Goal: Information Seeking & Learning: Learn about a topic

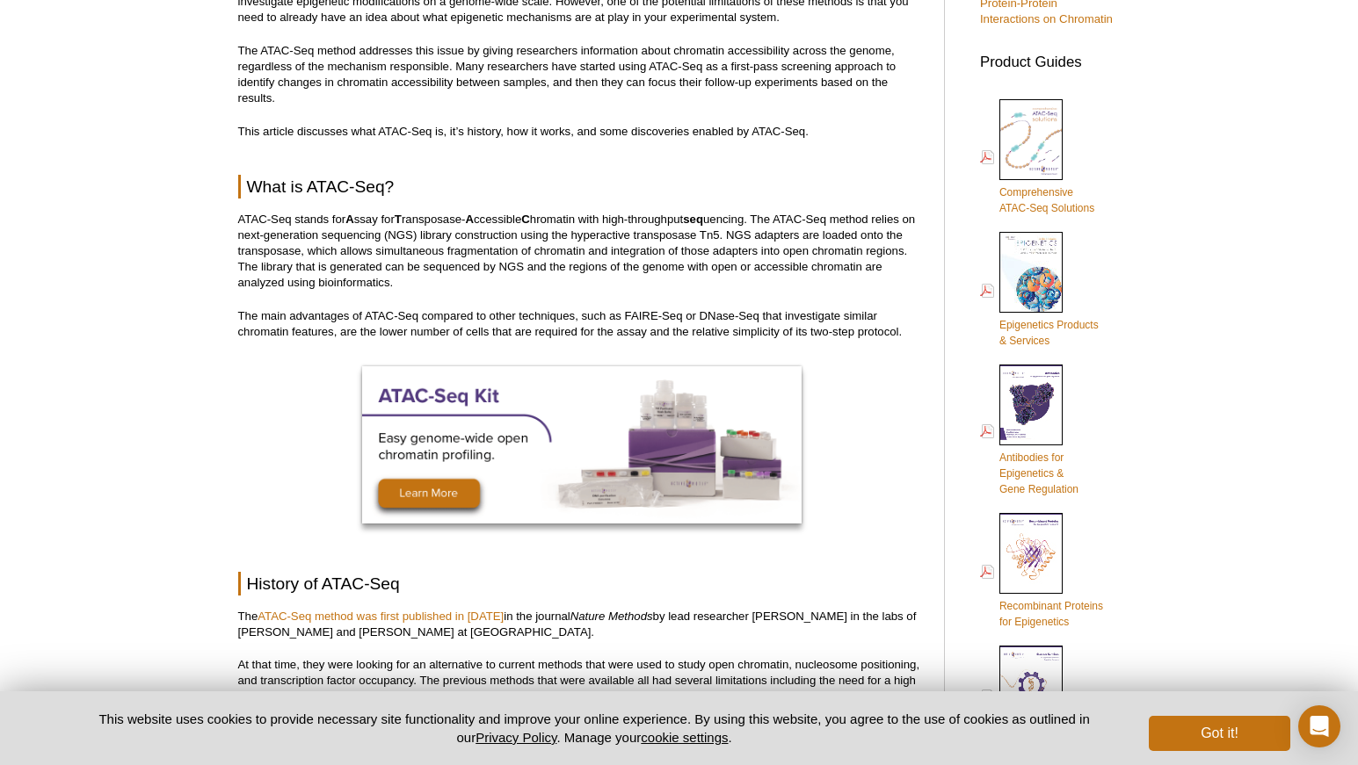
scroll to position [738, 0]
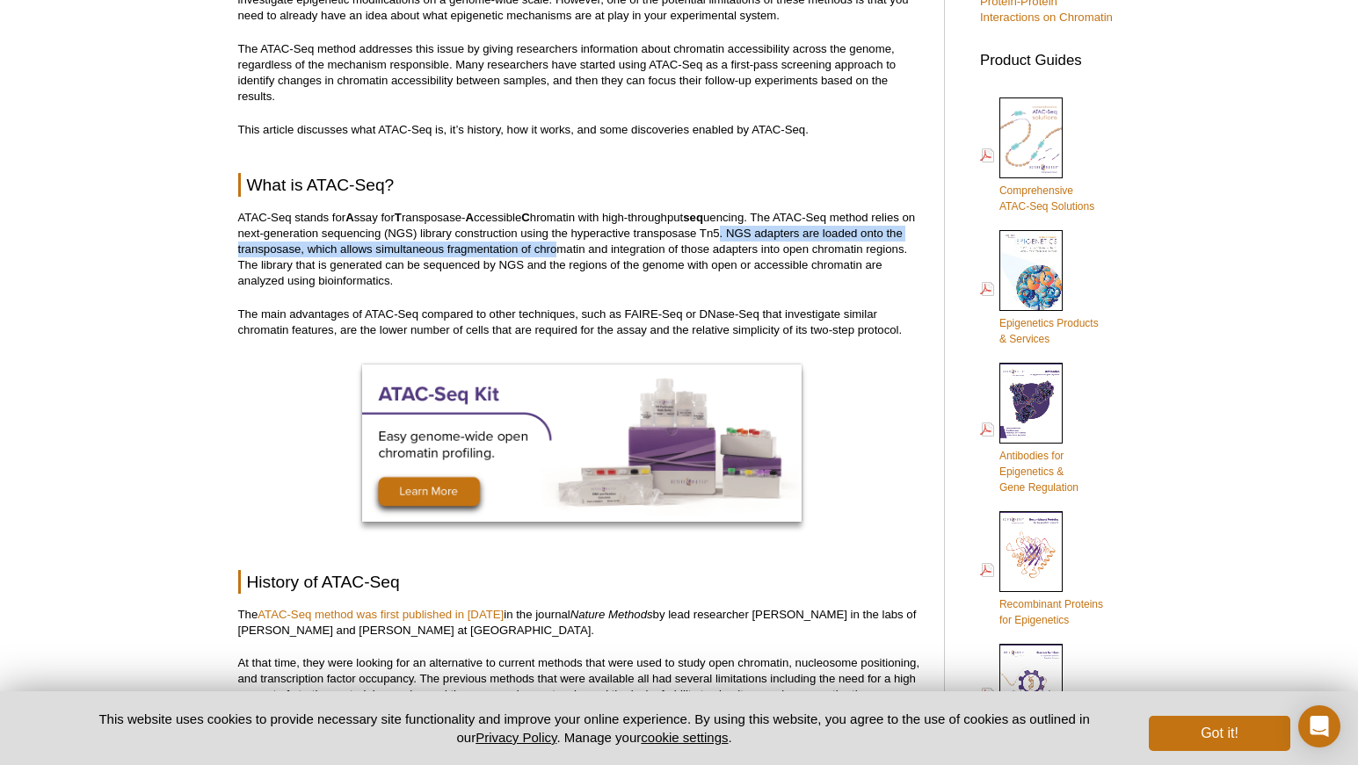
drag, startPoint x: 736, startPoint y: 236, endPoint x: 559, endPoint y: 240, distance: 176.7
click at [559, 240] on p "ATAC-Seq stands for A ssay for T ransposase- A ccessible C hromatin with high-t…" at bounding box center [582, 249] width 688 height 79
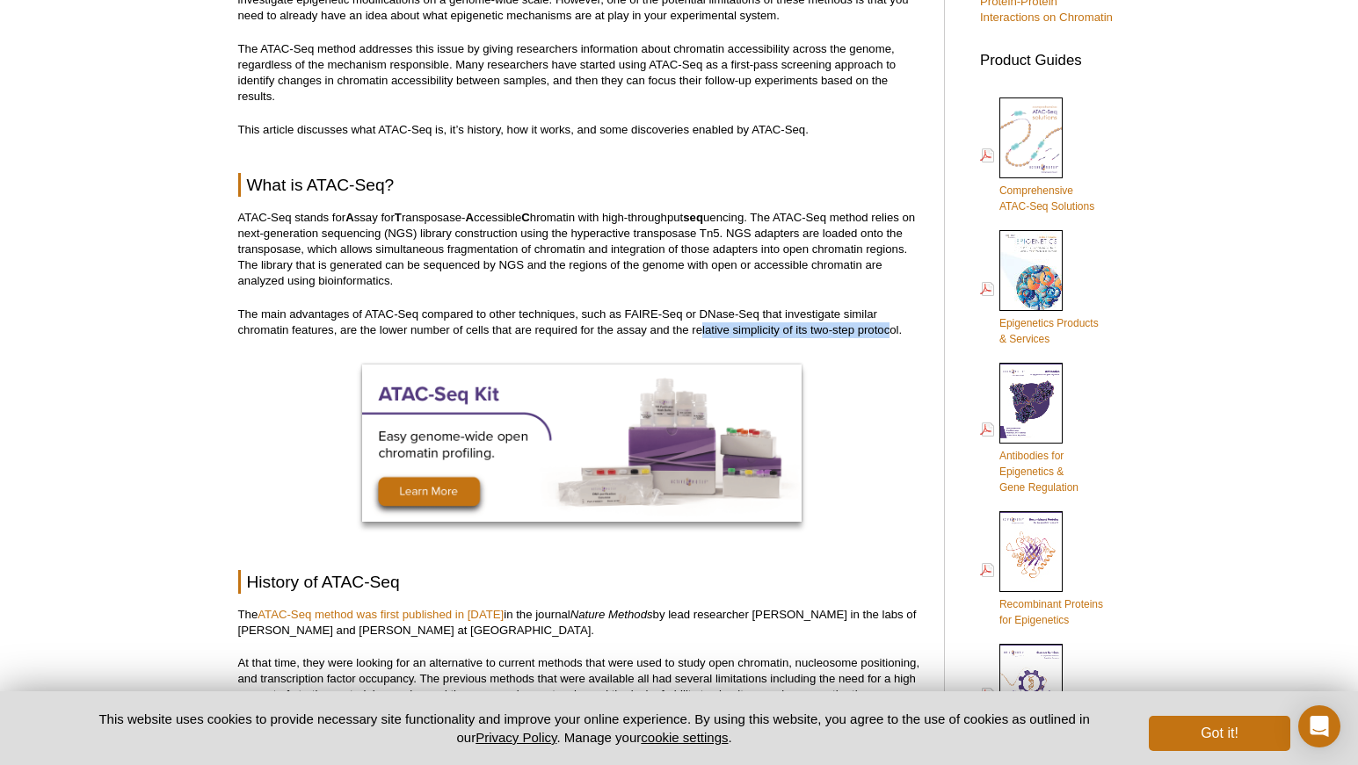
drag, startPoint x: 703, startPoint y: 331, endPoint x: 887, endPoint y: 329, distance: 183.7
click at [887, 329] on p "The main advantages of ATAC-Seq compared to other techniques, such as FAIRE-Seq…" at bounding box center [582, 323] width 688 height 32
click at [882, 368] on div at bounding box center [582, 445] width 688 height 179
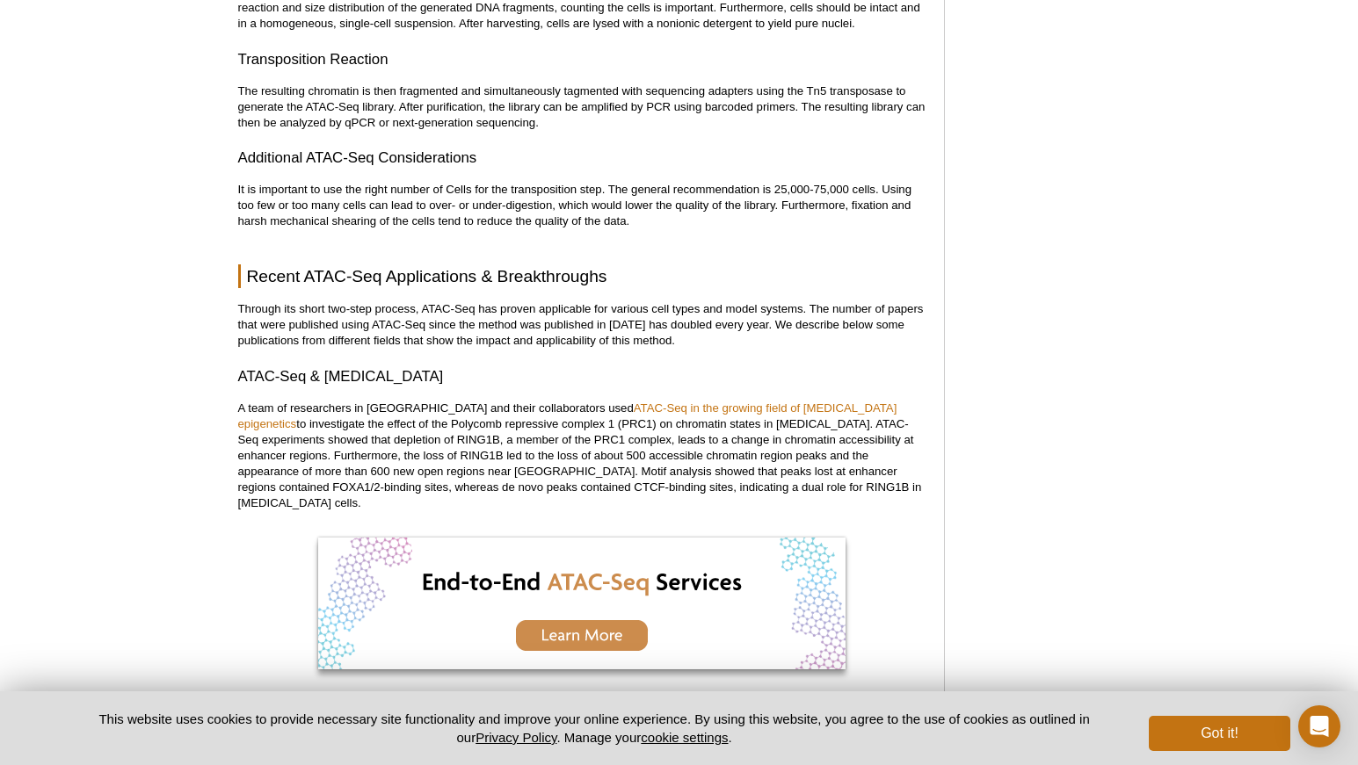
scroll to position [2549, 0]
click at [616, 268] on h2 "Recent ATAC-Seq Applications & Breakthroughs" at bounding box center [582, 276] width 688 height 24
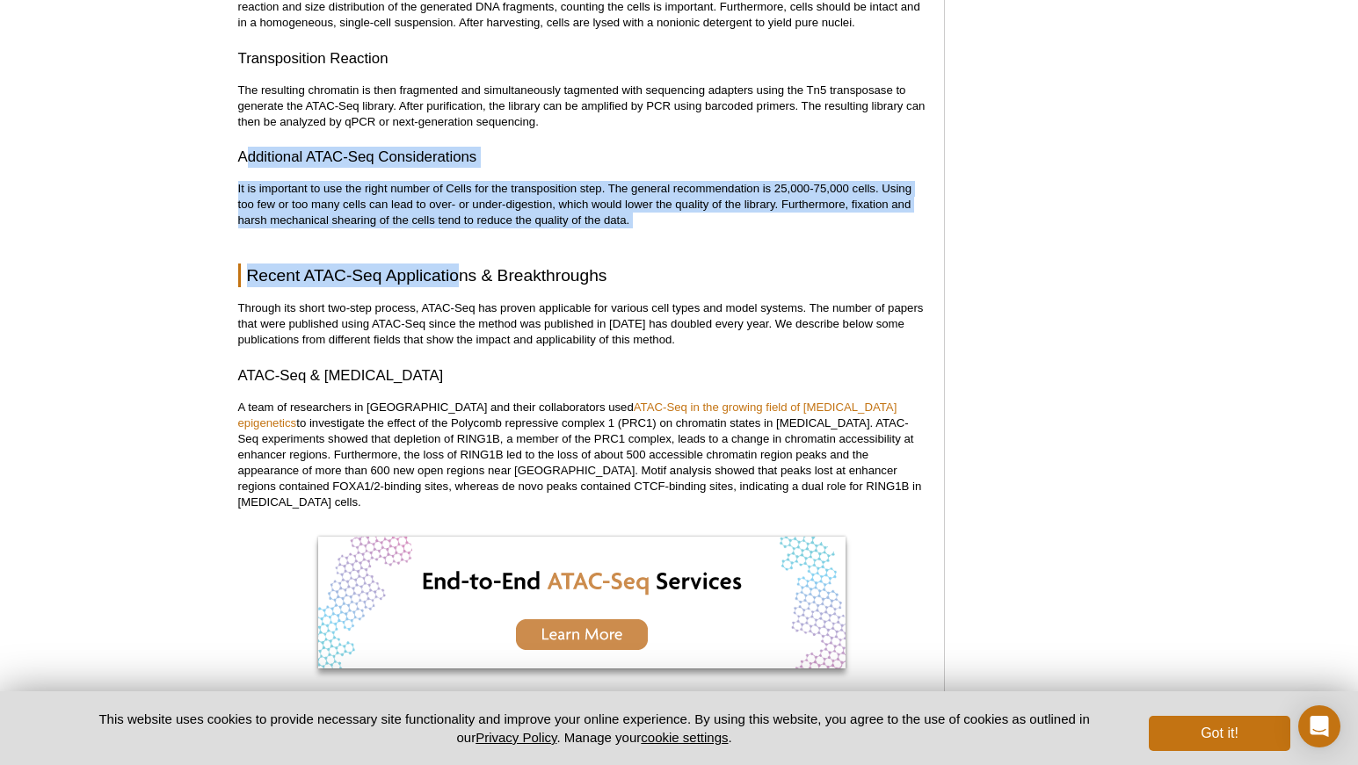
drag, startPoint x: 246, startPoint y: 154, endPoint x: 468, endPoint y: 274, distance: 252.1
click at [468, 274] on div "<< Back to MOTIFvations Blog Home Page Complete Guide to Understanding and Usin…" at bounding box center [582, 686] width 688 height 6144
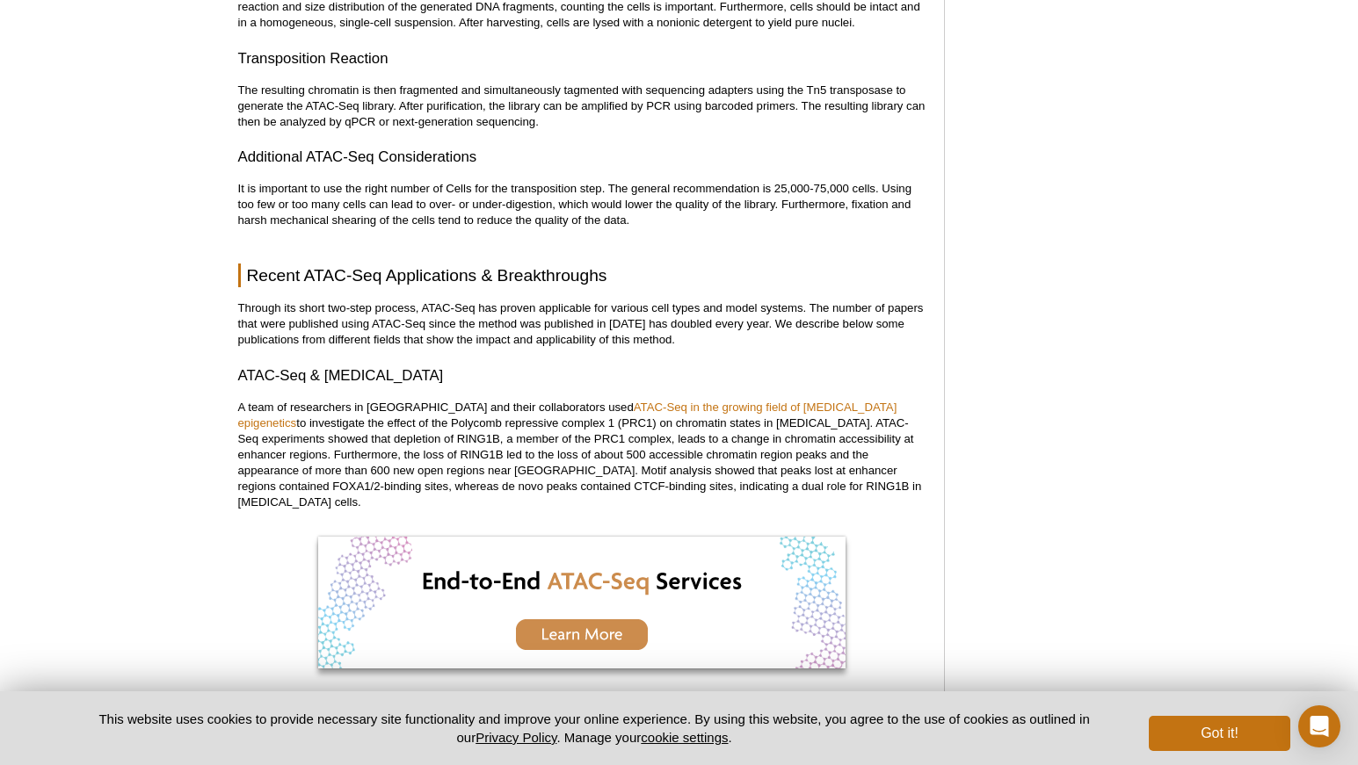
click at [645, 279] on h2 "Recent ATAC-Seq Applications & Breakthroughs" at bounding box center [582, 276] width 688 height 24
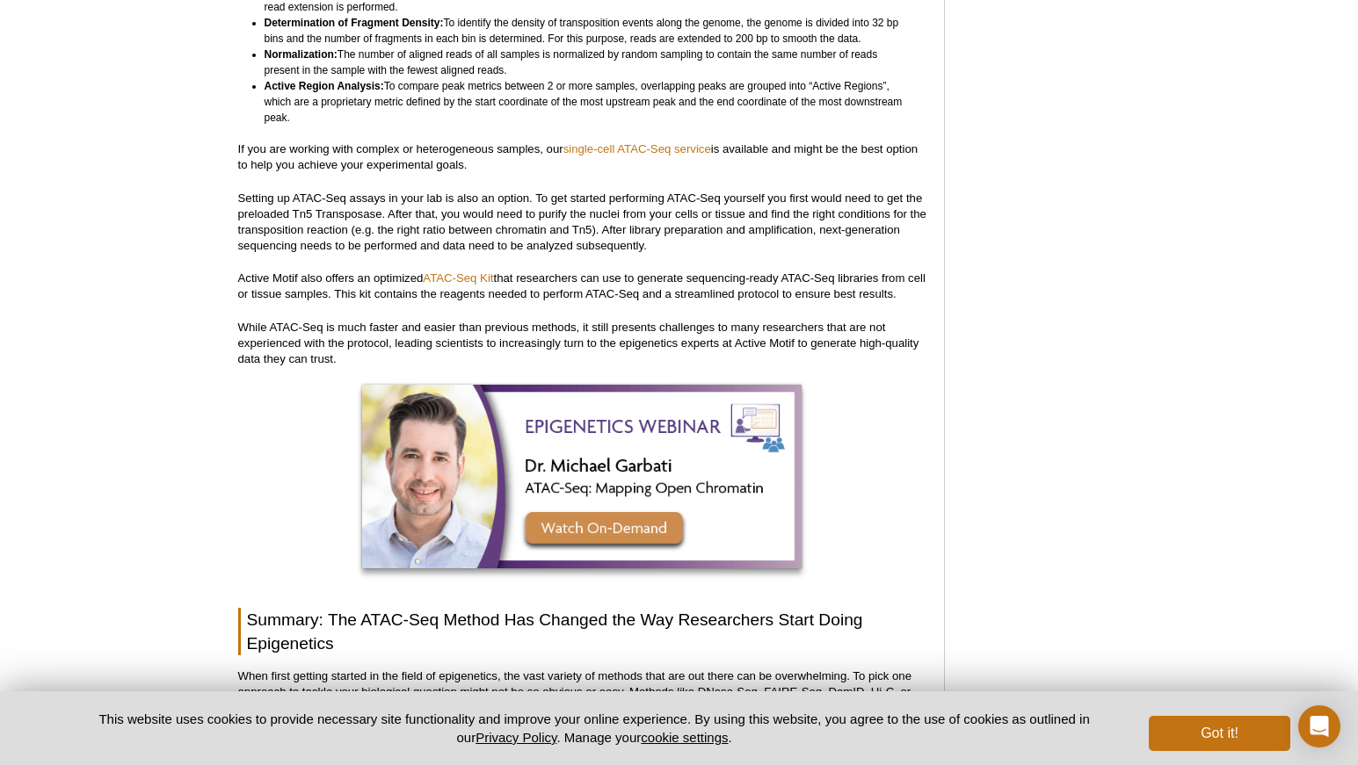
scroll to position [4984, 0]
